Goal: Browse casually: Explore the website without a specific task or goal

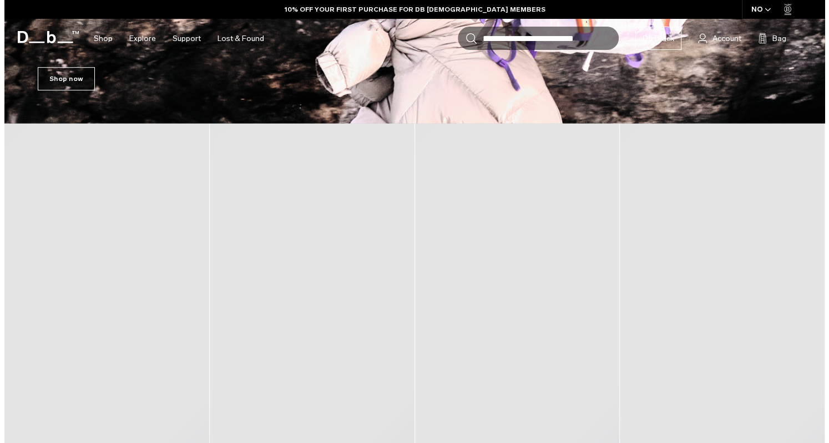
scroll to position [386, 0]
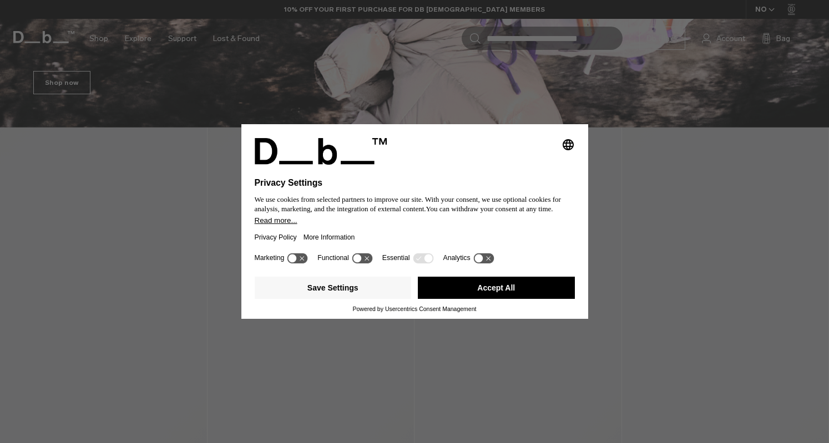
click at [528, 290] on button "Accept All" at bounding box center [496, 288] width 157 height 22
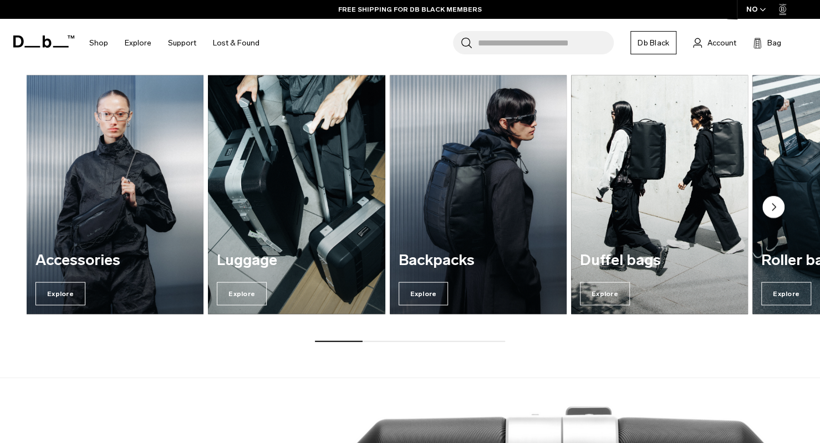
scroll to position [1327, 0]
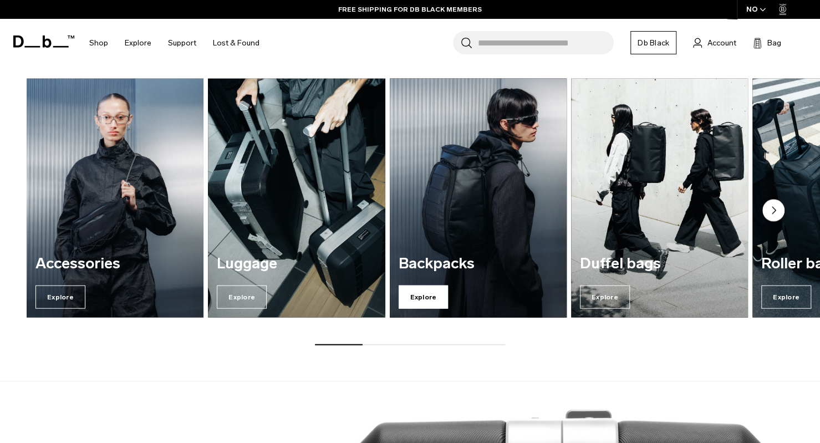
click at [428, 300] on span "Explore" at bounding box center [424, 297] width 50 height 23
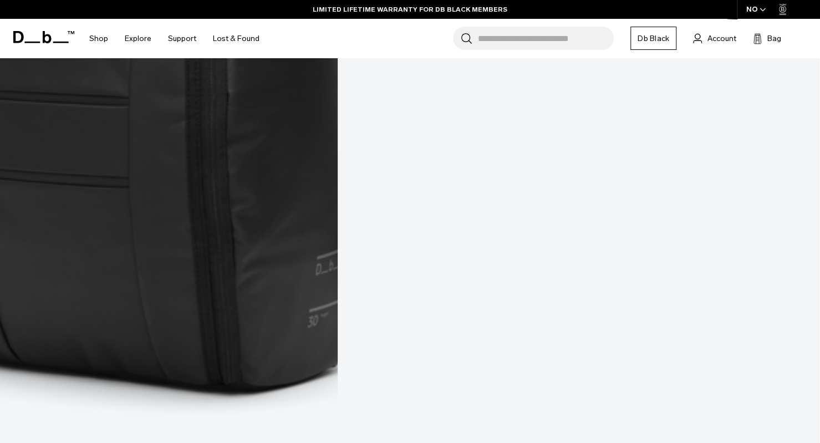
scroll to position [1603, 0]
